Goal: Transaction & Acquisition: Book appointment/travel/reservation

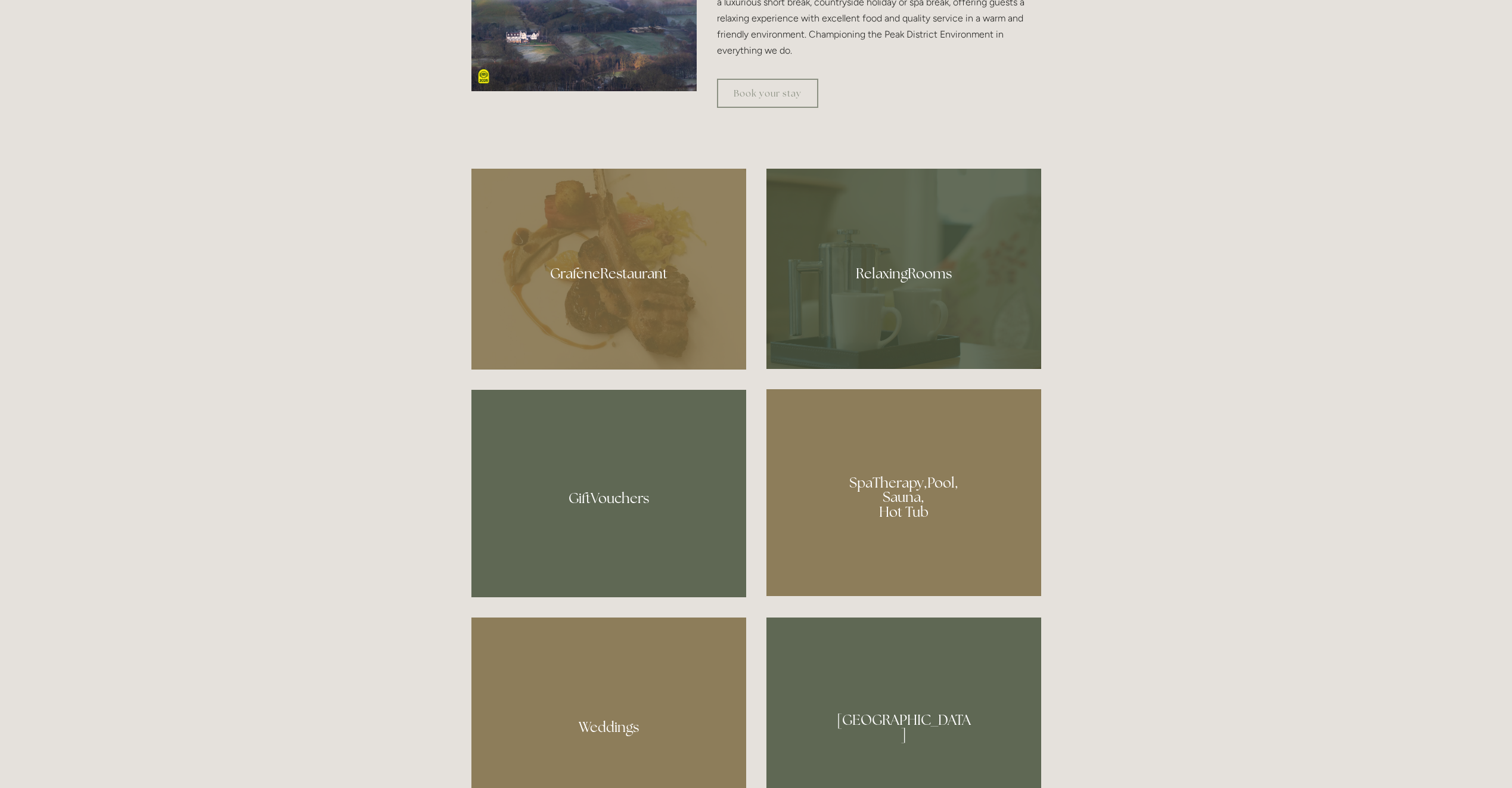
scroll to position [894, 0]
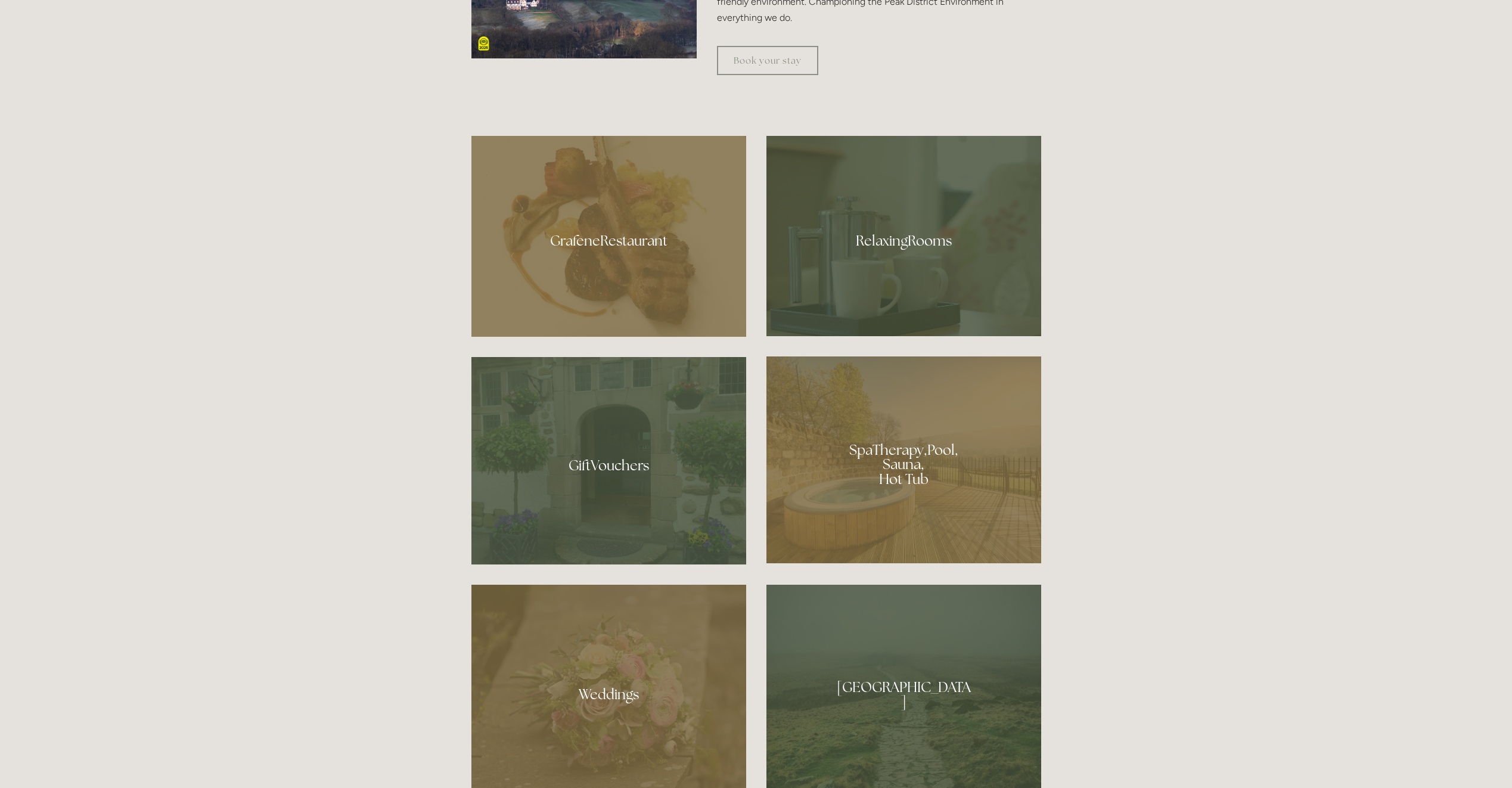
click at [894, 458] on div at bounding box center [904, 460] width 274 height 207
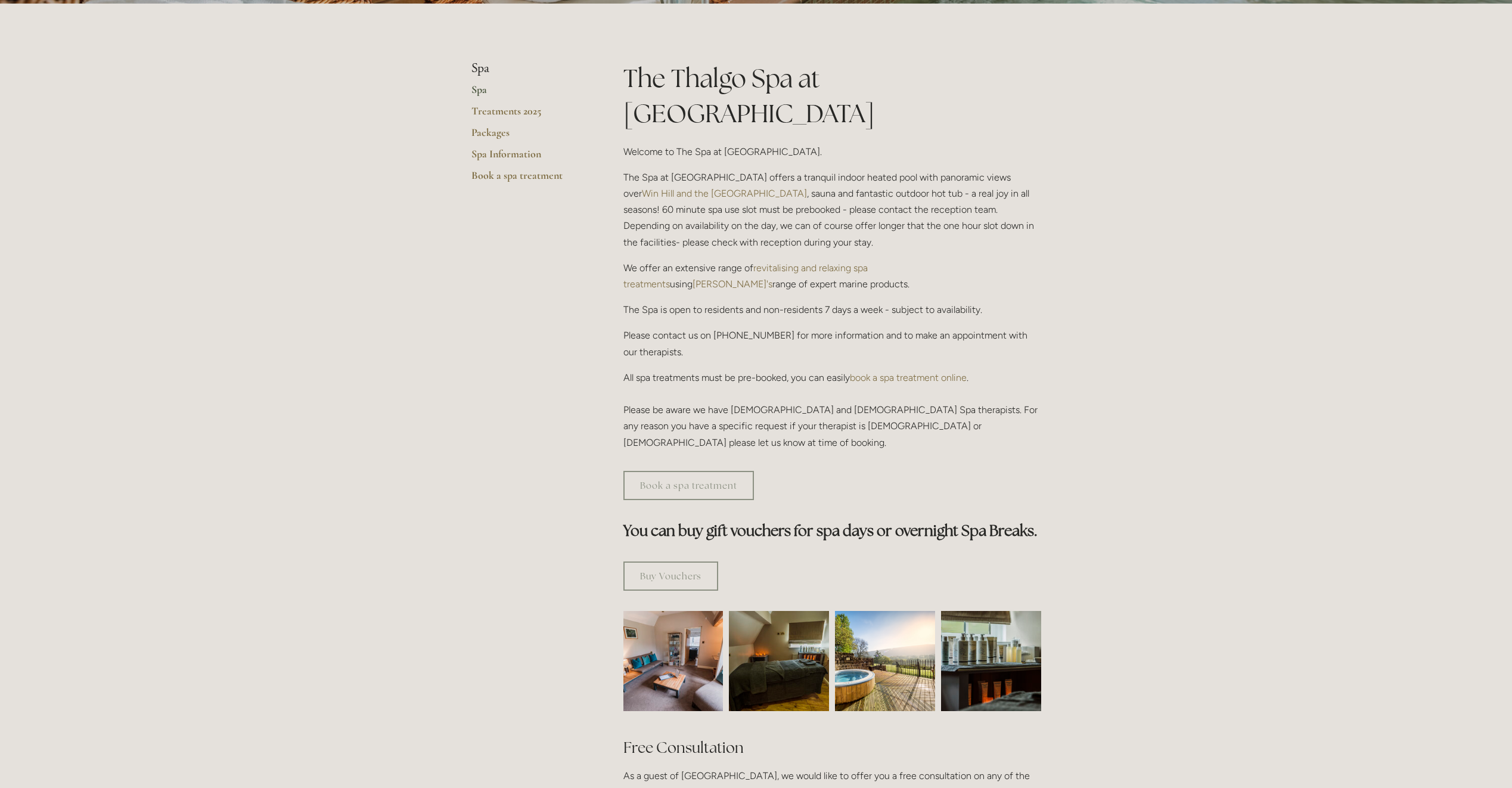
scroll to position [239, 0]
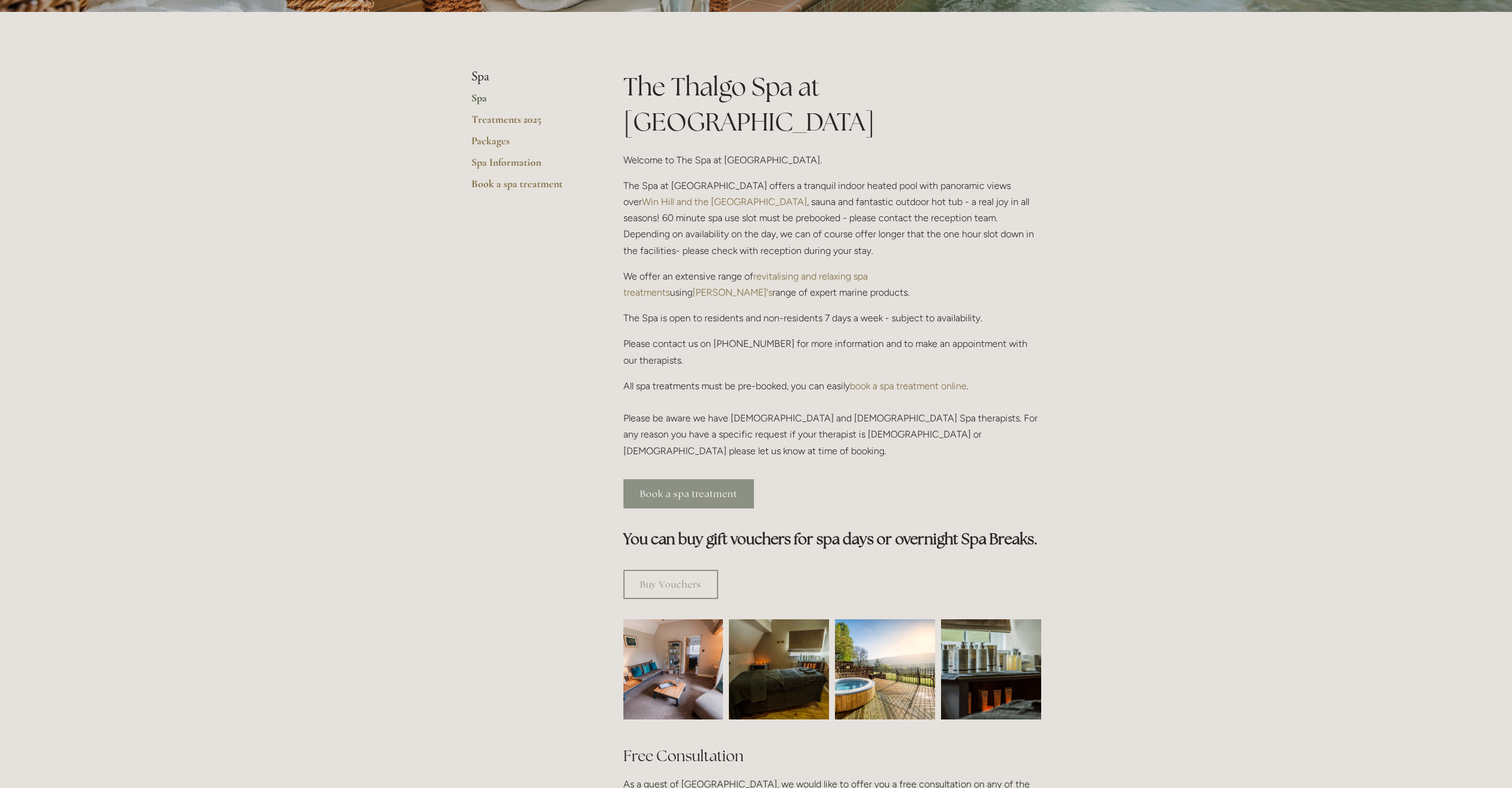
click at [667, 479] on link "Book a spa treatment" at bounding box center [689, 494] width 131 height 29
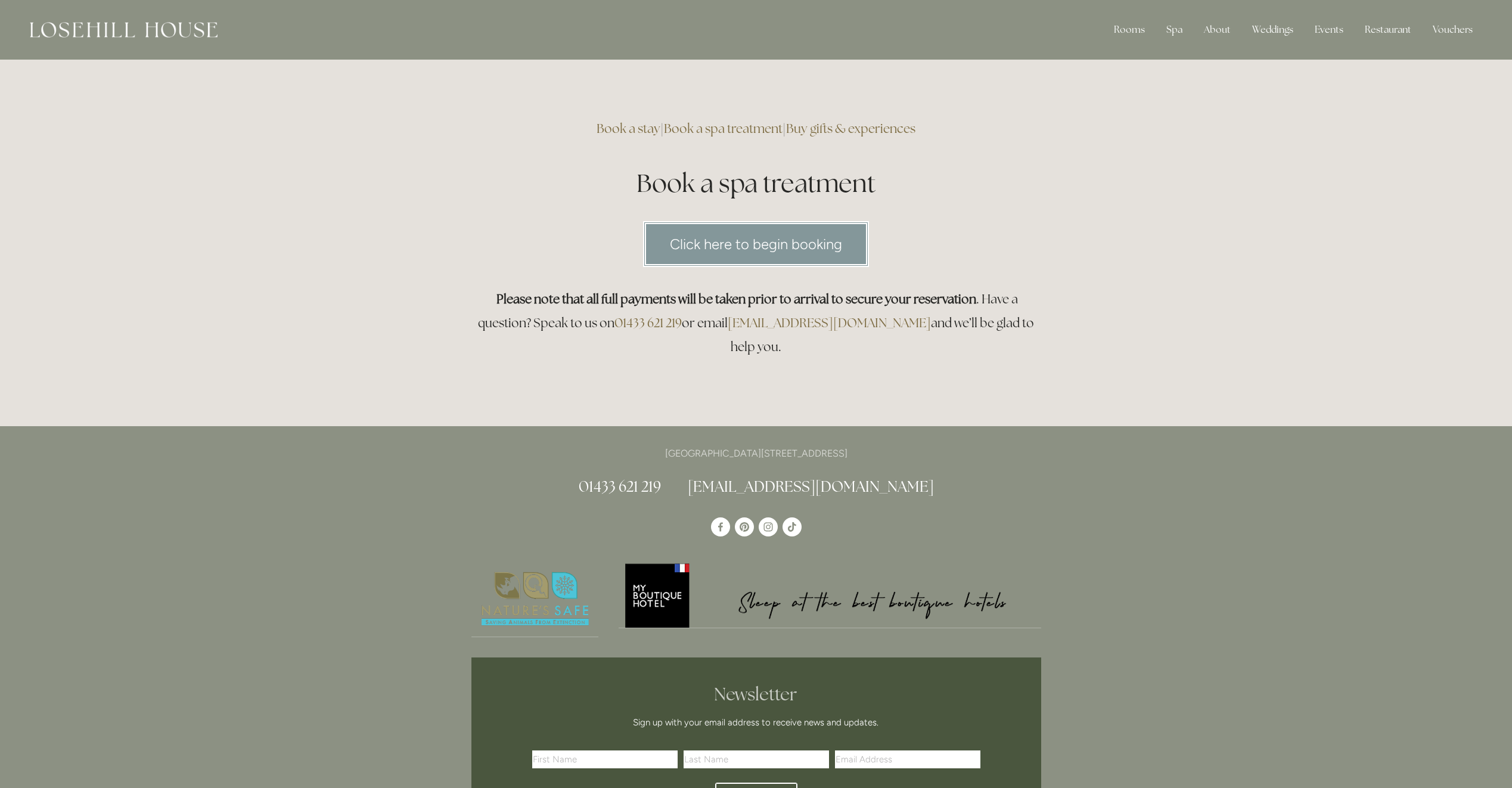
click at [771, 249] on link "Click here to begin booking" at bounding box center [756, 244] width 226 height 46
click at [1190, 95] on link "Packages" at bounding box center [1212, 98] width 120 height 19
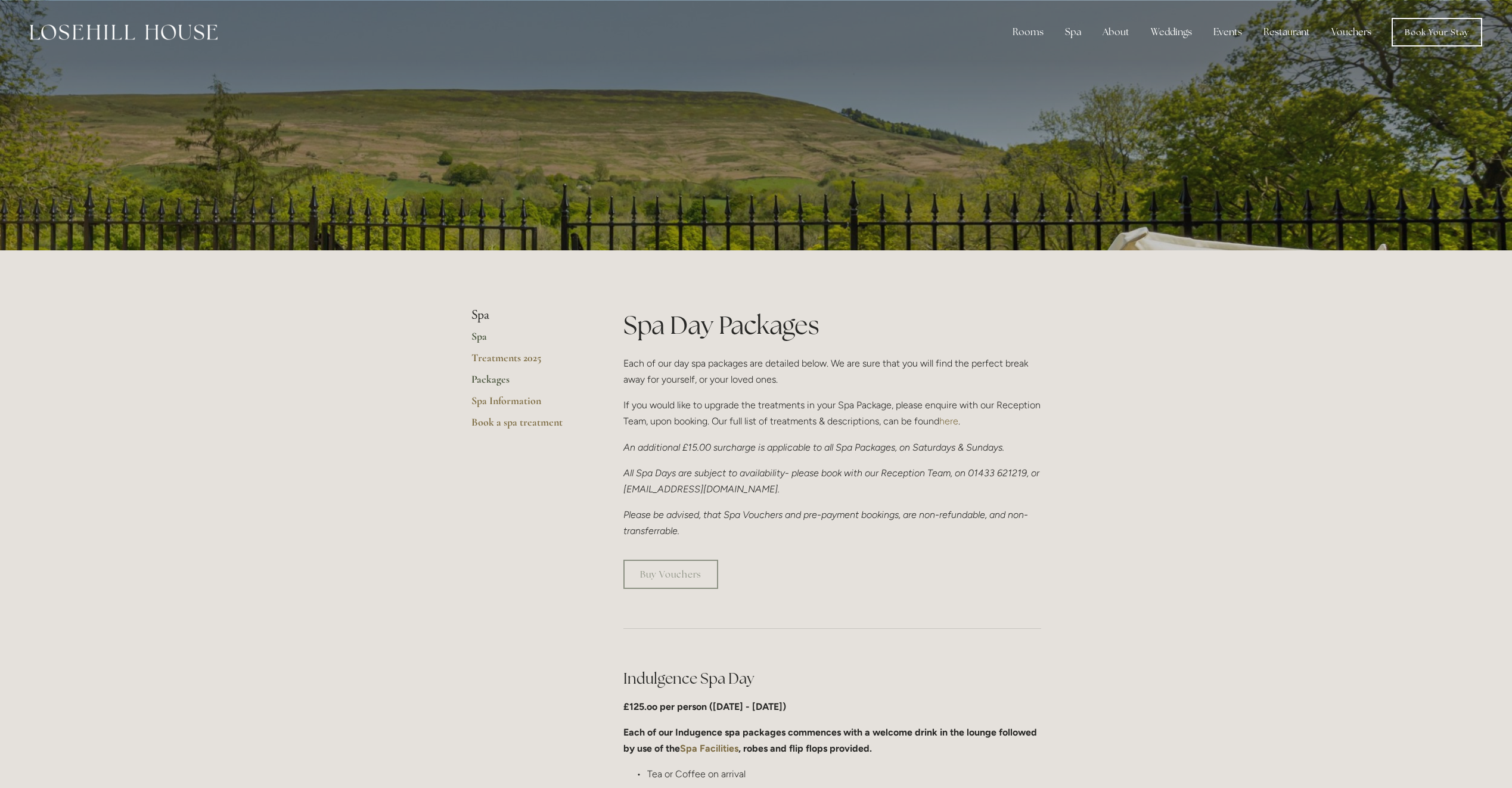
click at [478, 334] on link "Spa" at bounding box center [528, 340] width 114 height 21
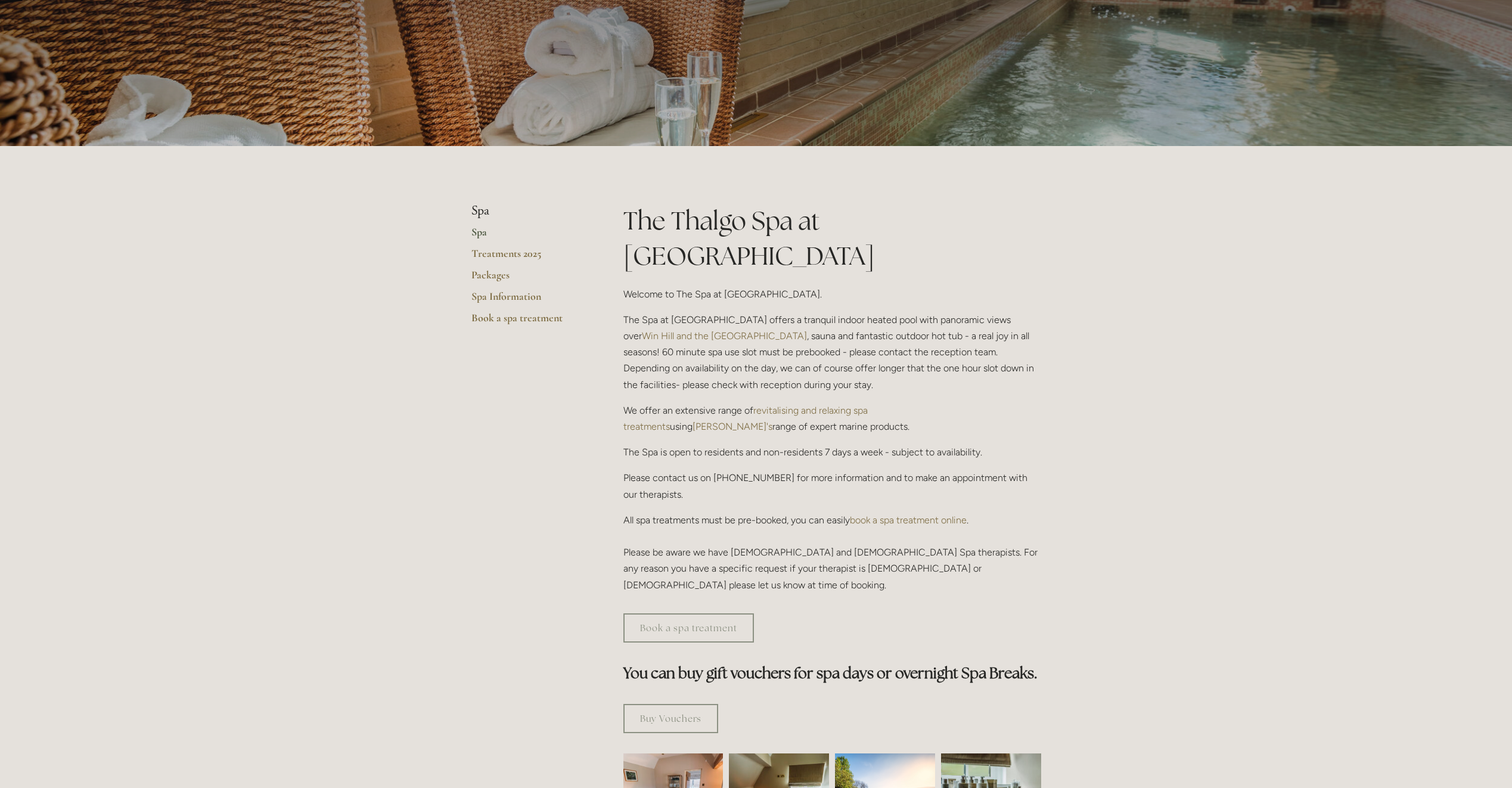
scroll to position [119, 0]
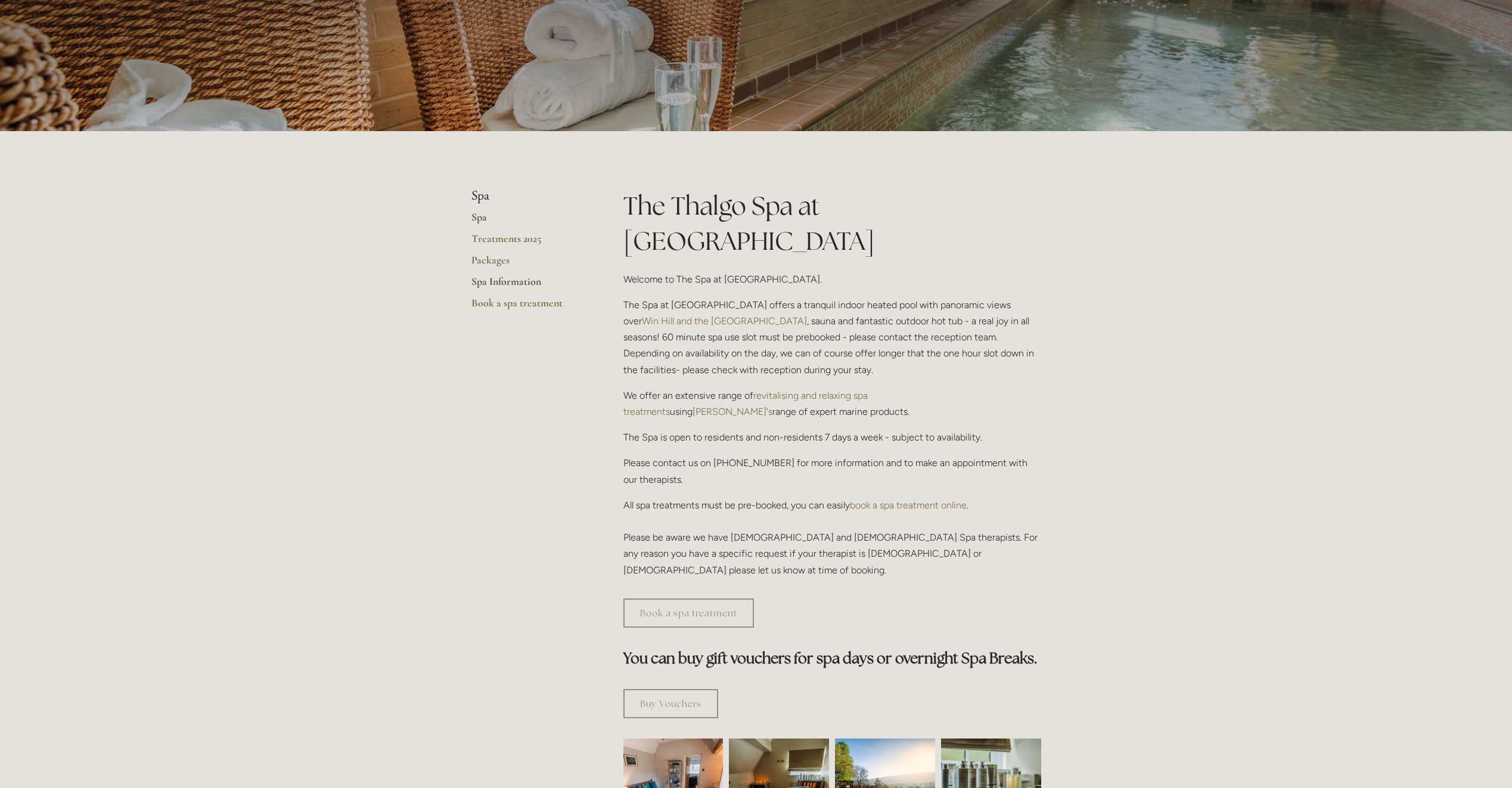
click at [503, 280] on link "Spa Information" at bounding box center [528, 285] width 114 height 21
